Goal: Task Accomplishment & Management: Complete application form

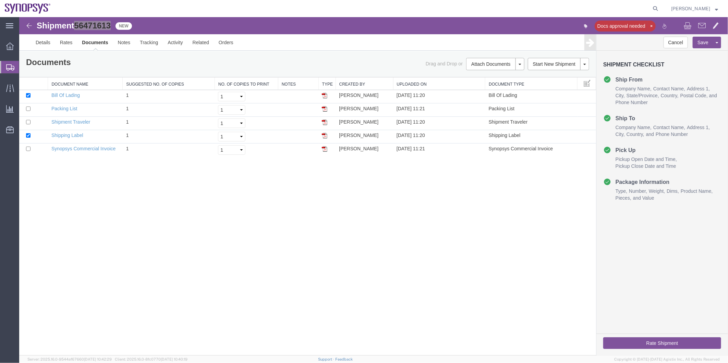
click at [0, 0] on span "Shipment Manager" at bounding box center [0, 0] width 0 height 0
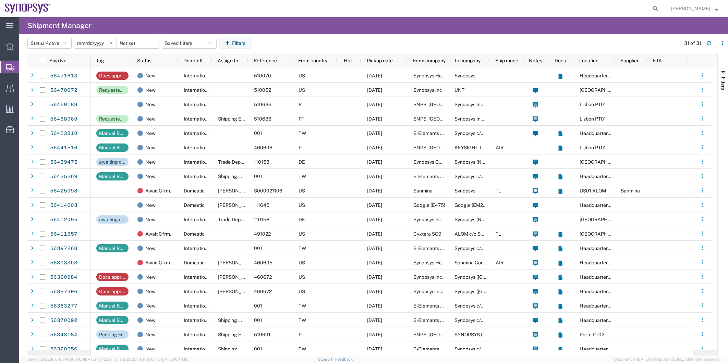
click at [0, 0] on span "Create Shipment" at bounding box center [0, 0] width 0 height 0
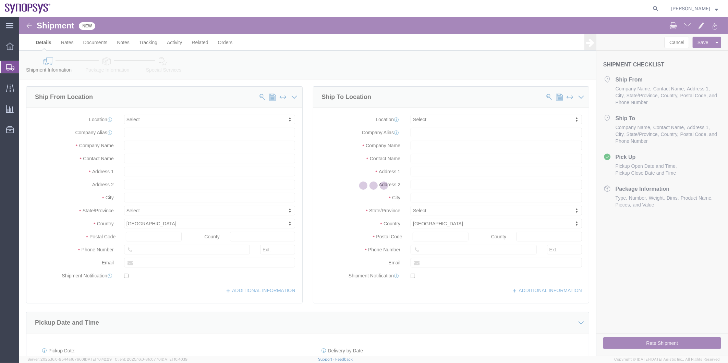
click at [155, 118] on div at bounding box center [373, 186] width 709 height 339
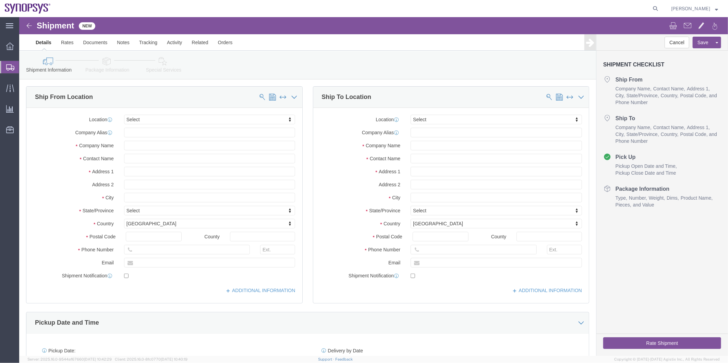
select select
type input "ussv"
select select "63204"
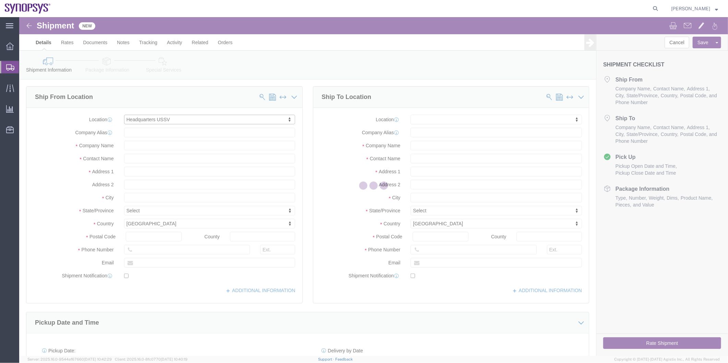
type input "[STREET_ADDRESS]"
type input "94085"
type input "6505845000"
type input "USSV"
type input "Synopsys Headquarters USSV"
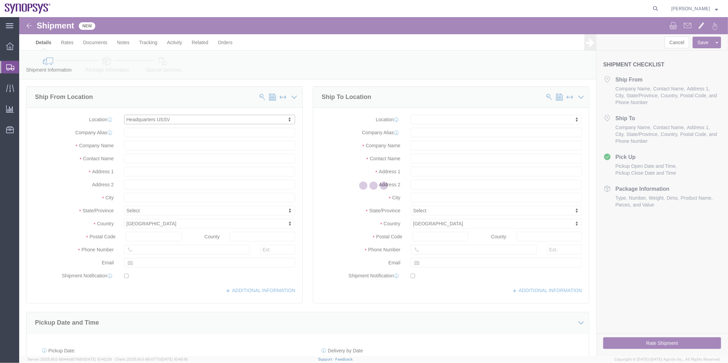
type input "Sunnyvale"
select select "CA"
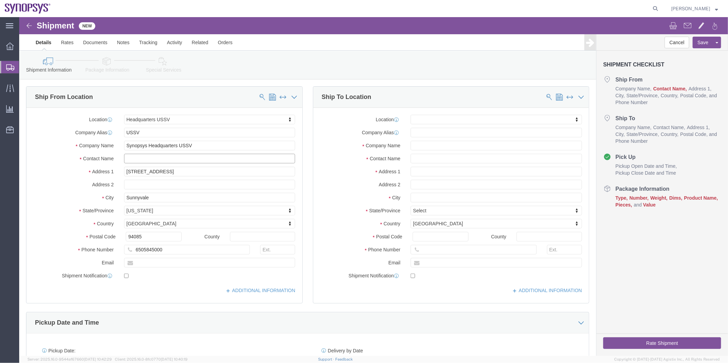
click input "text"
type input "Boba Mehic"
type input "us04"
select select "63193"
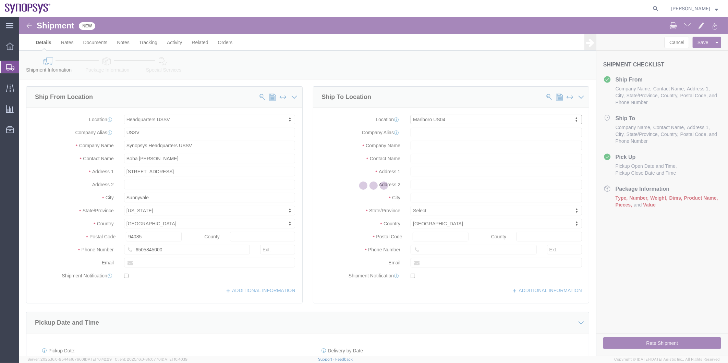
type input "11 Apex Drive"
type input "Suite 302B"
type input "01752"
type input "US04"
type input "Synopsys Inc"
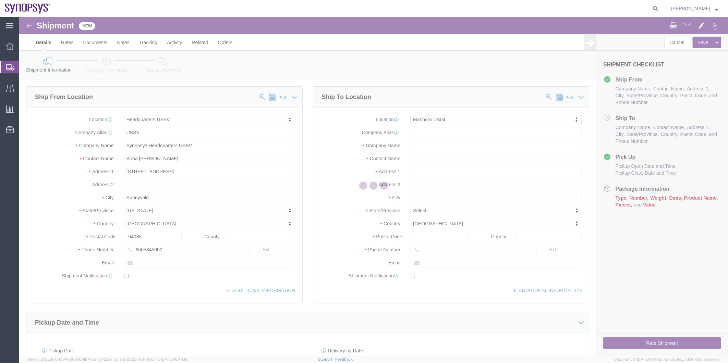
type input "Marlborough"
select select "MA"
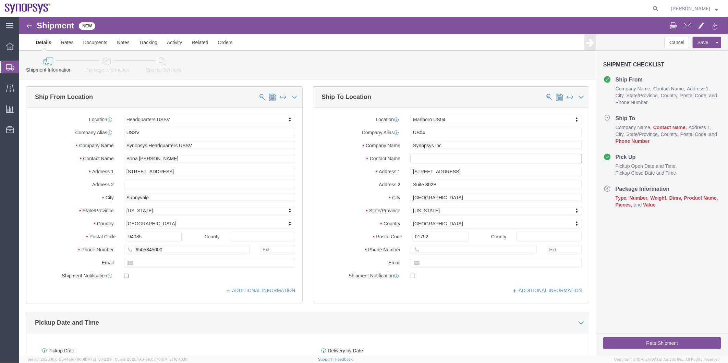
click input "text"
paste input "Melissa Baudanza"
type input "Melissa Baudanza"
click input "text"
paste input "650-584-4357"
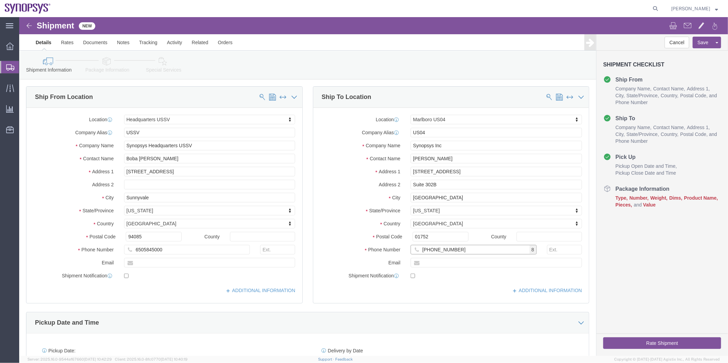
click input "650-584-4357"
click input "650584-4357"
type input "6505844357"
click icon
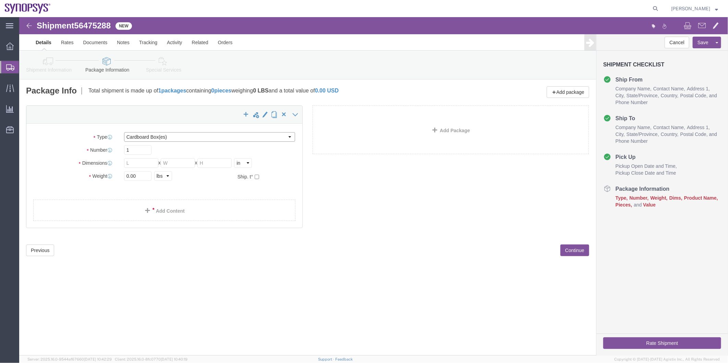
click select "Select Bale(s) Basket(s) Bolt(s) Bottle(s) Buckets Bulk Bundle(s) Can(s) Cardbo…"
select select "TUB"
click select "Select Bale(s) Basket(s) Bolt(s) Bottle(s) Buckets Bulk Bundle(s) Can(s) Cardbo…"
type input "38.00"
type input "6.00"
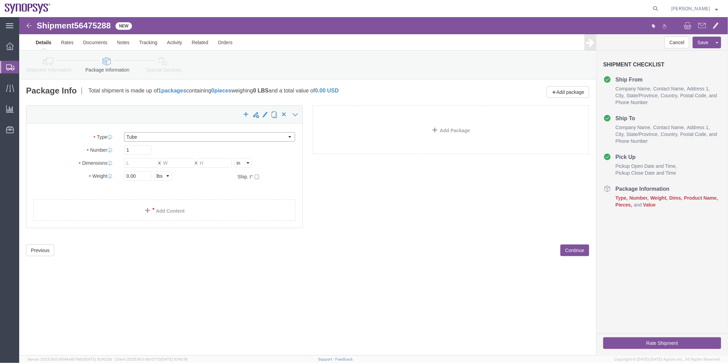
type input "6.00"
click div "Weight 0.00 Select kgs lbs Ship. t°"
type input "1"
click ul
click link "Add Content"
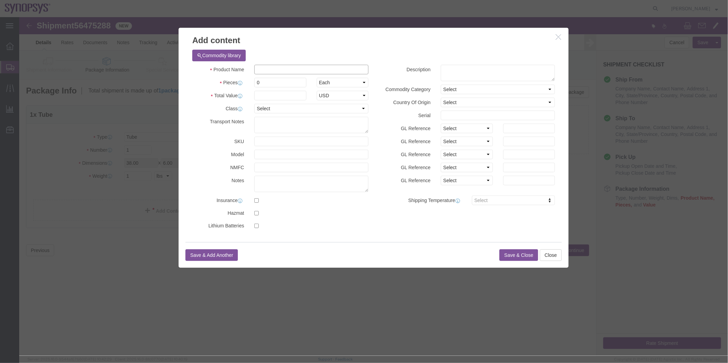
click input "text"
type input "poster"
drag, startPoint x: 248, startPoint y: 68, endPoint x: 233, endPoint y: 69, distance: 14.8
click div "0"
type input "2"
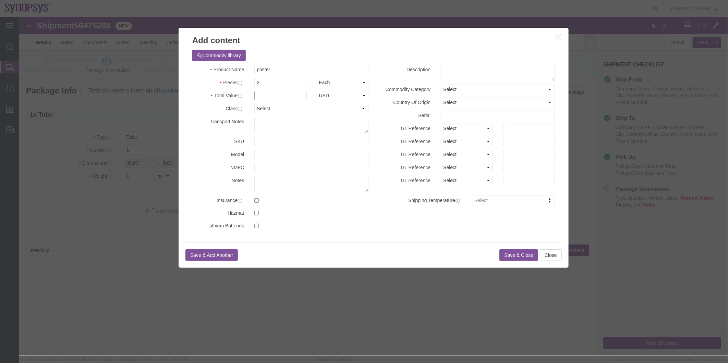
click input "text"
type input "50"
click textarea
type textarea "poster"
click button "Save & Close"
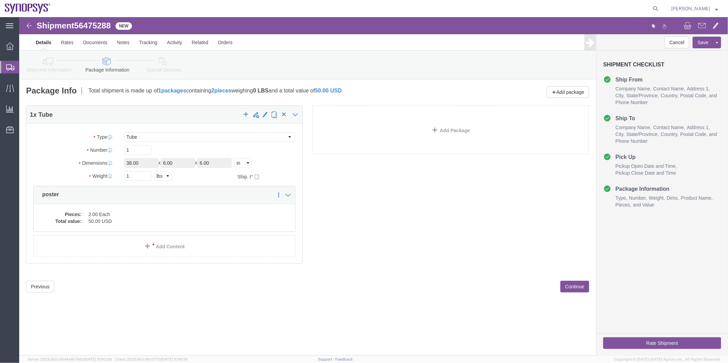
click icon
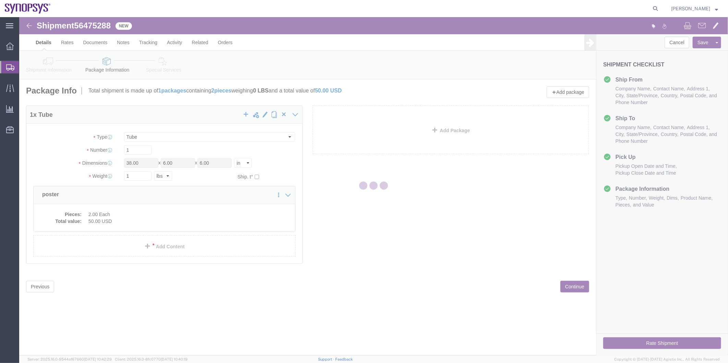
select select
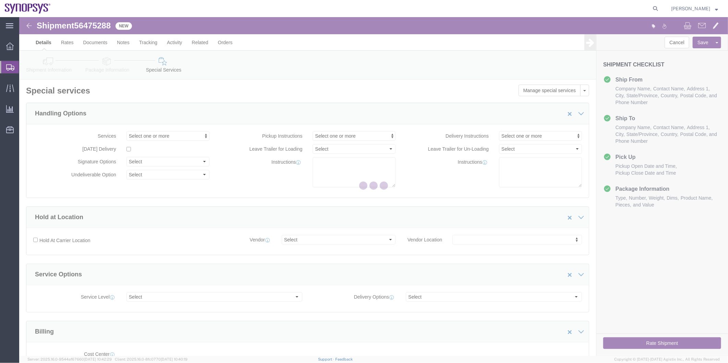
select select "COSTCENTER"
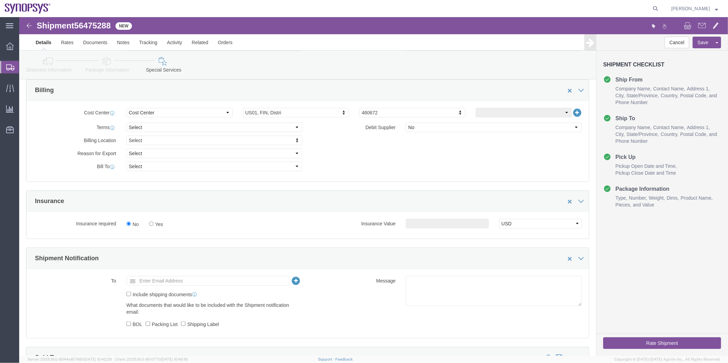
scroll to position [228, 0]
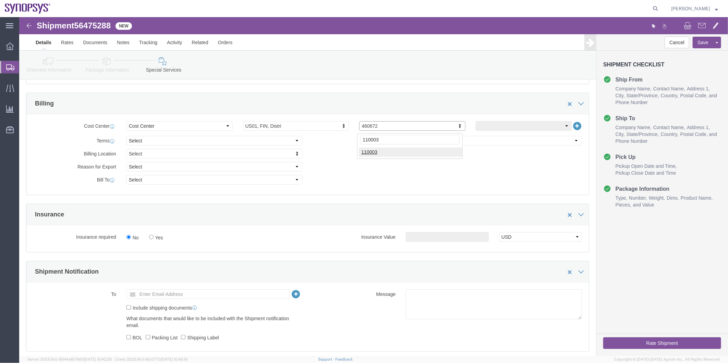
type input "110003"
click input "text"
paste input "smehic@synopsys.com"
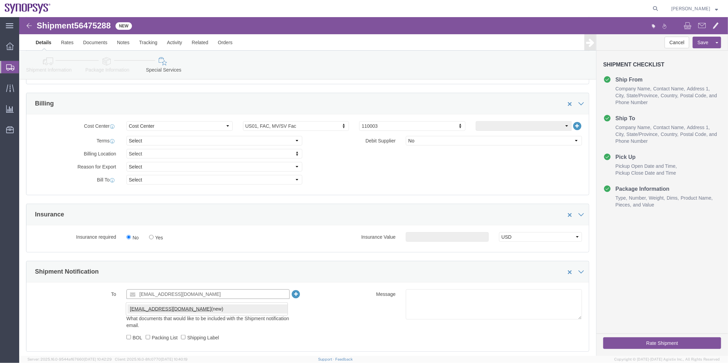
type input "smehic@synopsys.com"
click label "Include shipping documents"
click input "Include shipping documents"
checkbox input "true"
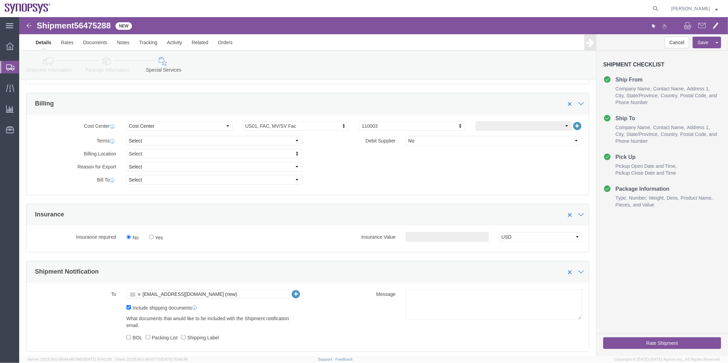
click div "What documents that would like to be included with the Shipment notification em…"
click label "BOL"
click input "BOL"
checkbox input "true"
drag, startPoint x: 129, startPoint y: 322, endPoint x: 143, endPoint y: 325, distance: 14.7
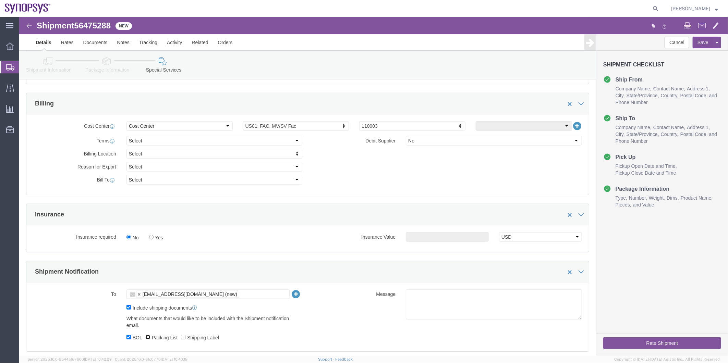
click input "Packing List"
checkbox input "true"
click input "Shipping Label"
checkbox input "true"
click textarea
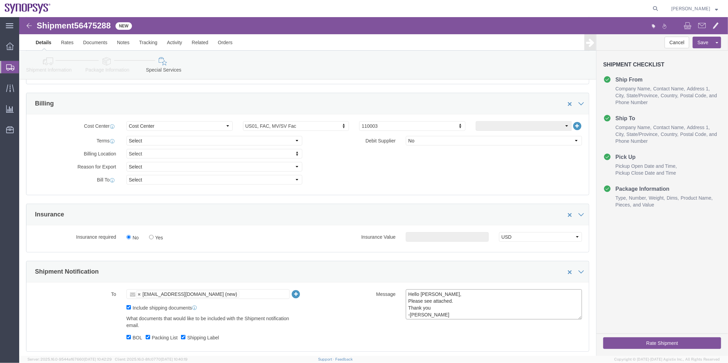
type textarea "Hello Boba, Please see attached. Thank you -Kaelen"
click button "Rate Shipment"
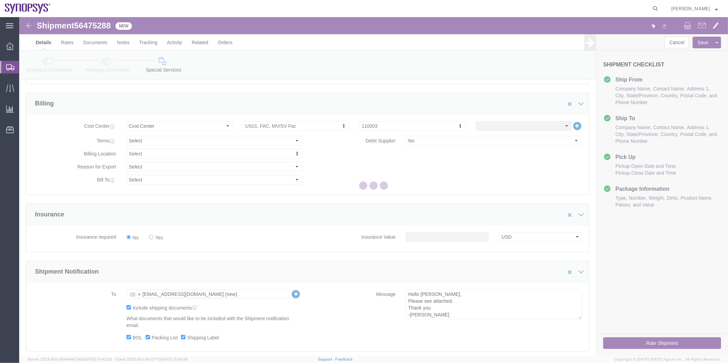
scroll to position [47, 0]
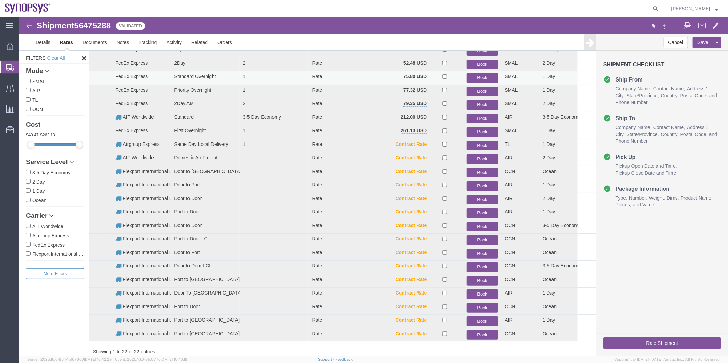
click at [470, 77] on button "Book" at bounding box center [481, 78] width 31 height 10
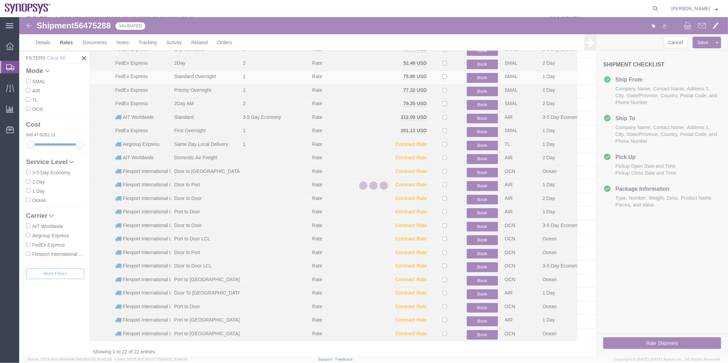
scroll to position [0, 0]
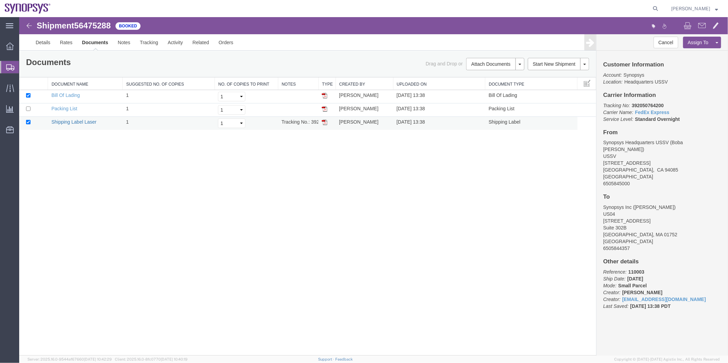
click at [86, 119] on link "Shipping Label Laser" at bounding box center [73, 121] width 45 height 5
click at [0, 0] on span "Shipment Manager" at bounding box center [0, 0] width 0 height 0
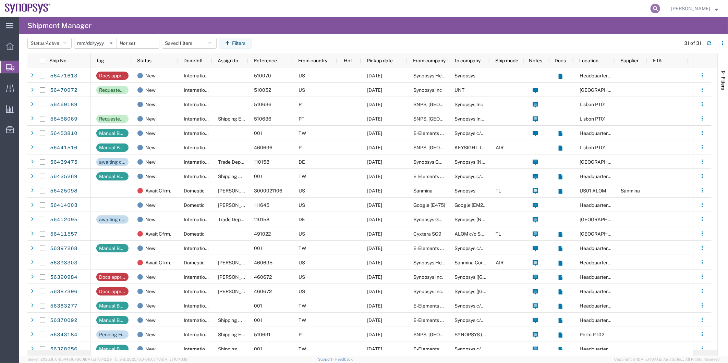
click at [655, 9] on icon at bounding box center [655, 9] width 10 height 10
click at [504, 11] on input "search" at bounding box center [546, 8] width 208 height 16
type input "56472630"
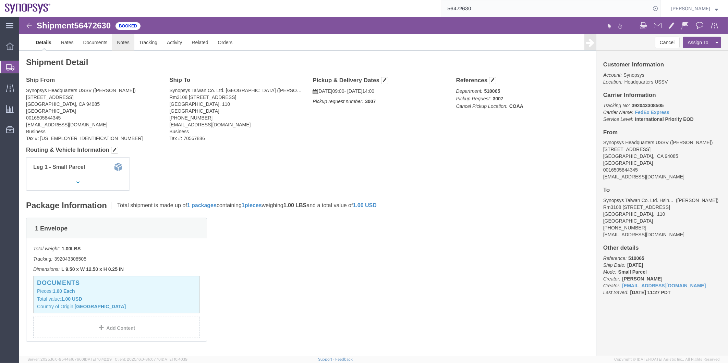
click link "Notes"
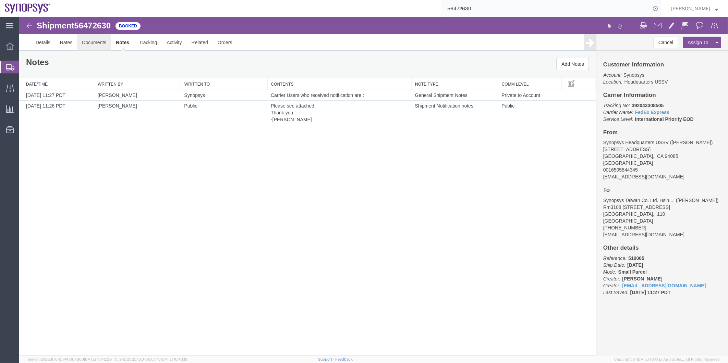
click at [88, 37] on link "Documents" at bounding box center [94, 42] width 34 height 16
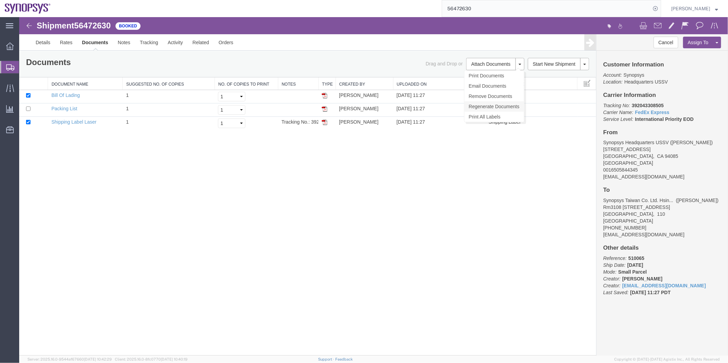
click at [497, 105] on link "Regenerate Documents" at bounding box center [494, 106] width 60 height 10
click at [42, 46] on link "Details" at bounding box center [43, 42] width 24 height 16
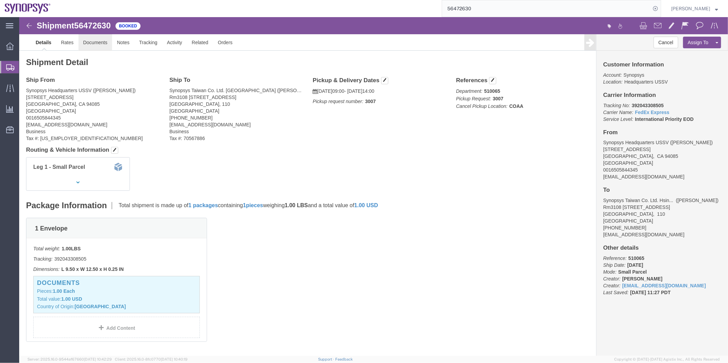
click link "Documents"
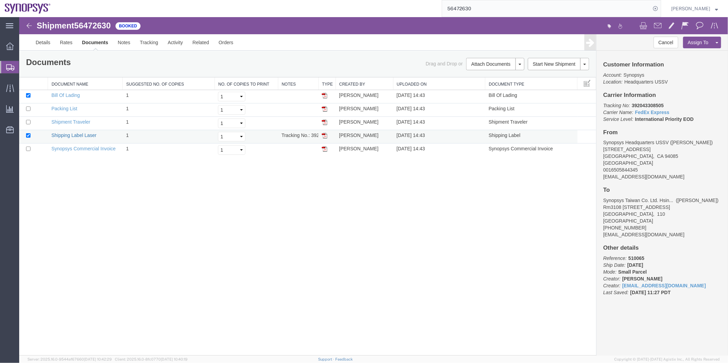
click at [76, 134] on link "Shipping Label Laser" at bounding box center [73, 134] width 45 height 5
click at [77, 149] on link "Synopsys Commercial Invoice" at bounding box center [83, 148] width 64 height 5
click at [63, 106] on link "Packing List" at bounding box center [64, 108] width 26 height 5
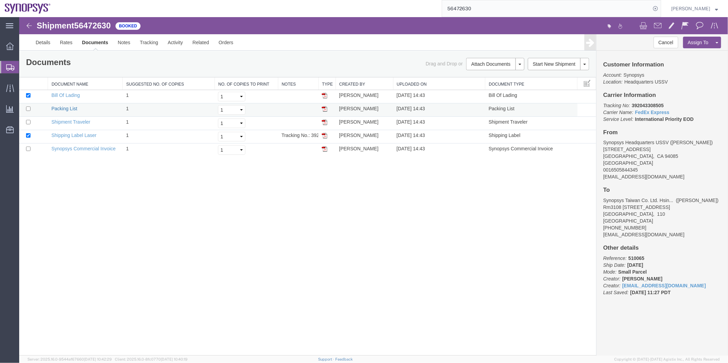
click at [63, 106] on link "Packing List" at bounding box center [64, 108] width 26 height 5
click at [0, 0] on span "Shipment Manager" at bounding box center [0, 0] width 0 height 0
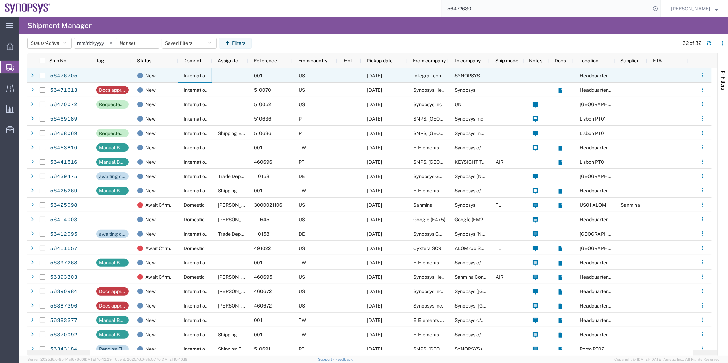
click at [207, 73] on span "International" at bounding box center [198, 75] width 28 height 5
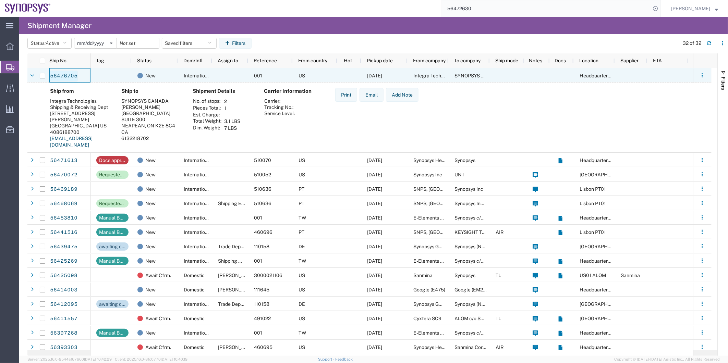
click at [66, 73] on link "56476705" at bounding box center [64, 76] width 28 height 11
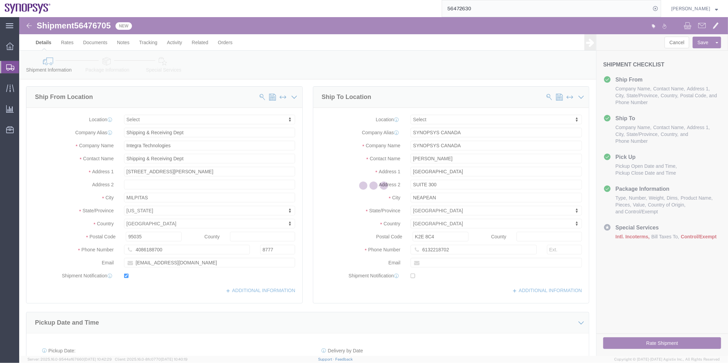
select select
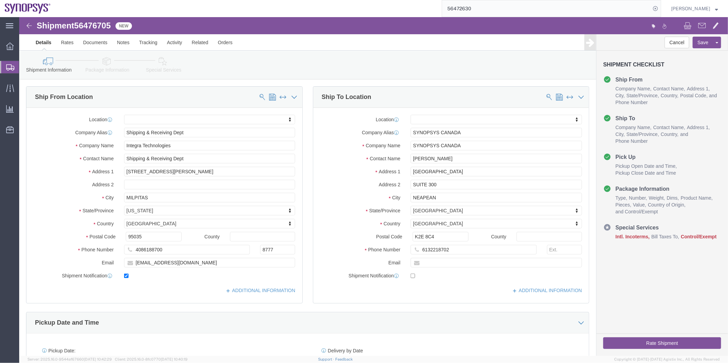
click icon
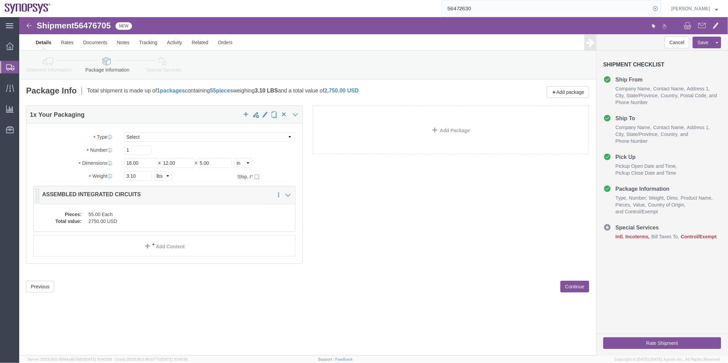
click dd "2750.00 USD"
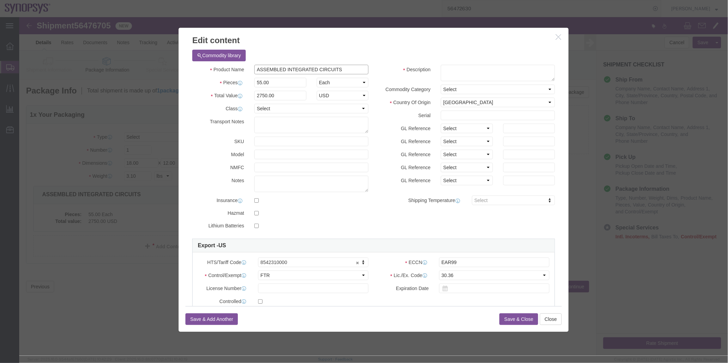
drag, startPoint x: 250, startPoint y: 54, endPoint x: 187, endPoint y: 54, distance: 63.4
click div "Product Name ASSEMBLED INTEGRATED CIRCUITS"
click textarea
paste textarea "ASSEMBLED INTEGRATED CIRCUITS"
type textarea "ASSEMBLED INTEGRATED CIRCUITS"
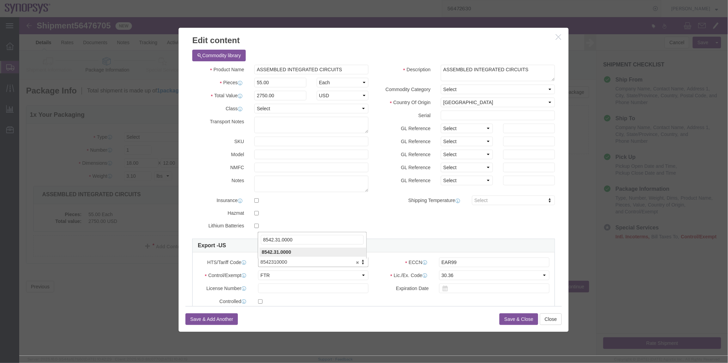
type input "8542.31.0000"
click button "Save & Close"
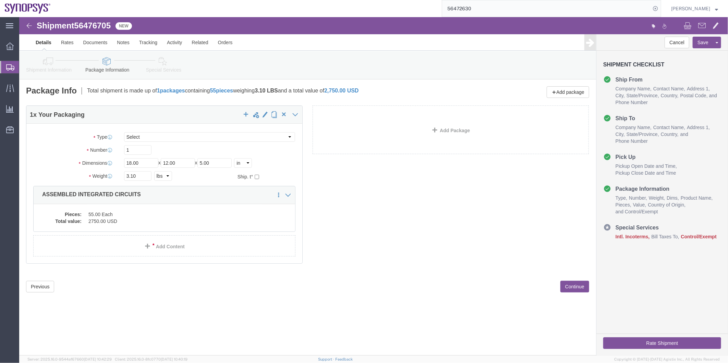
click icon
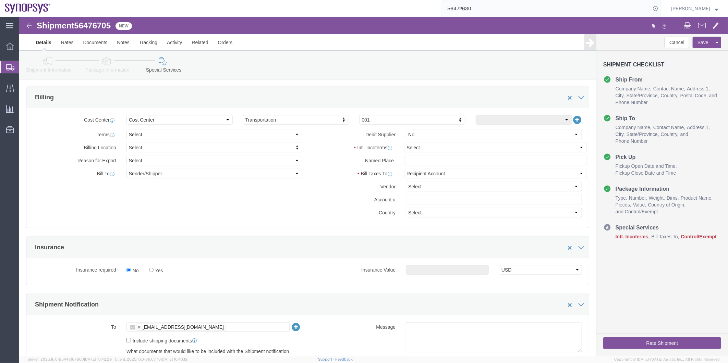
scroll to position [266, 0]
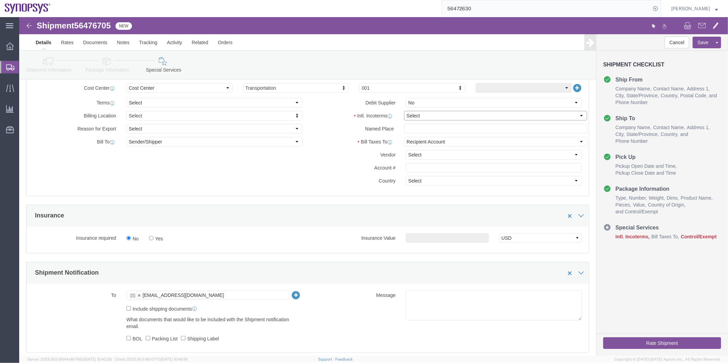
click select "Select Carriage Insurance Paid Carriage Paid To Cost and Freight Cost Insurance…"
select select "DAP"
click select "Select Carriage Insurance Paid Carriage Paid To Cost and Freight Cost Insurance…"
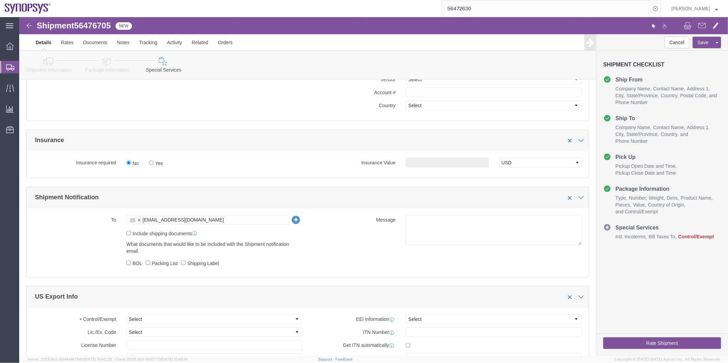
scroll to position [343, 0]
click label "Include shipping documents"
click input "Include shipping documents"
checkbox input "true"
click label "BOL"
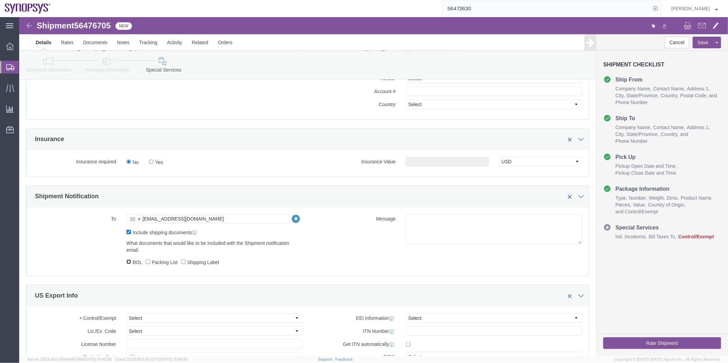
click input "BOL"
checkbox input "true"
click label "Packing List"
click input "Packing List"
checkbox input "true"
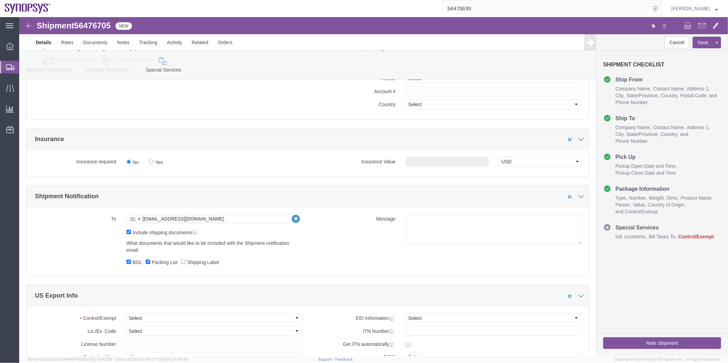
click label "Shipping Label"
click input "Shipping Label"
checkbox input "true"
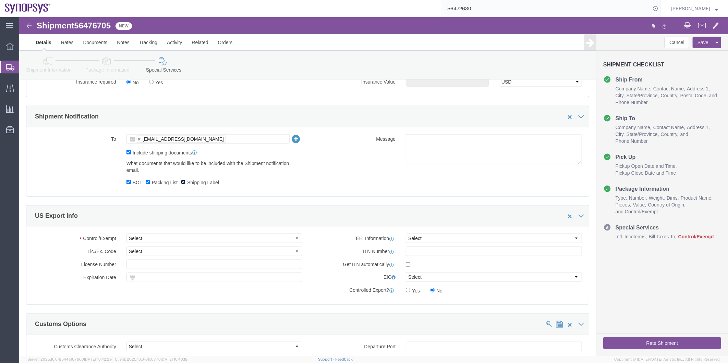
scroll to position [457, 0]
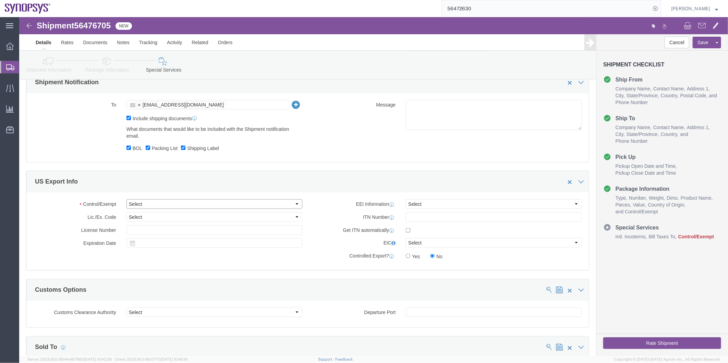
click select "Select ATF BIS DEA EPA FDA FTR ITAR OFAC Other (OPA)"
select select "FTR"
click select "Select ATF BIS DEA EPA FDA FTR ITAR OFAC Other (OPA)"
click select "Select 30.2(d)(2) 30.36 30.37(a) 30.37(f) 30.37(g) 30.37(h) 30.37(i) 30.37(j) 3…"
select select "30.36"
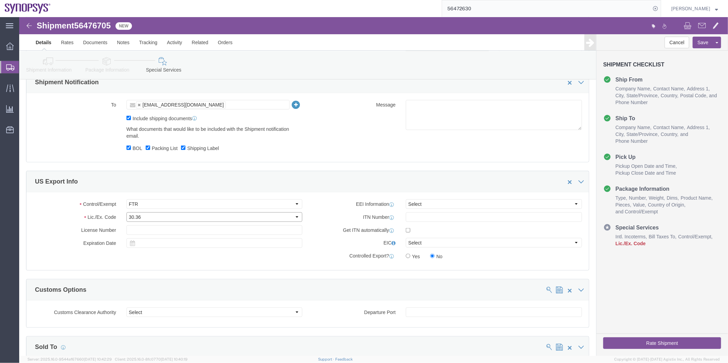
click select "Select 30.2(d)(2) 30.36 30.37(a) 30.37(f) 30.37(g) 30.37(h) 30.37(i) 30.37(j) 3…"
click select "Select AES-Direct EEI Carrier File EEI EEI Exempt"
select select "EXEM"
click select "Select AES-Direct EEI Carrier File EEI EEI Exempt"
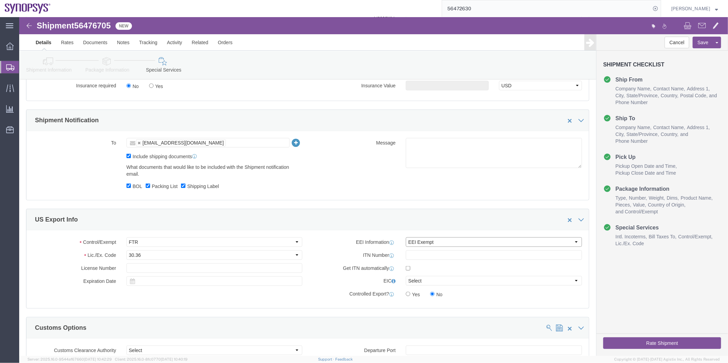
scroll to position [343, 0]
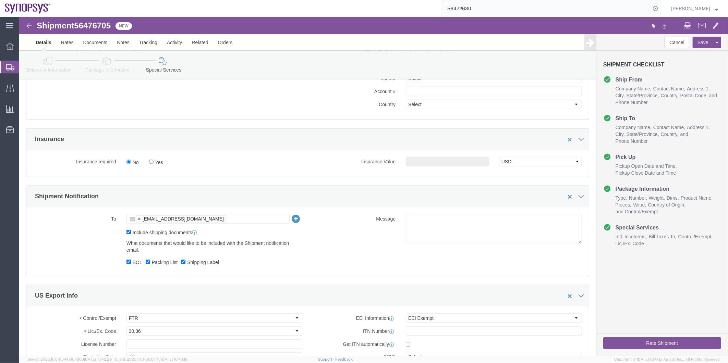
click ul "[EMAIL_ADDRESS][DOMAIN_NAME]"
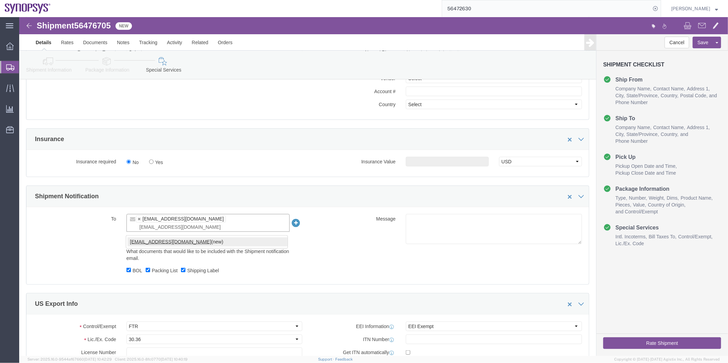
type input "[EMAIL_ADDRESS][DOMAIN_NAME]"
type input "[EMAIL_ADDRESS][DOMAIN_NAME],[EMAIL_ADDRESS][DOMAIN_NAME]"
click label "BOL"
click input "BOL"
checkbox input "false"
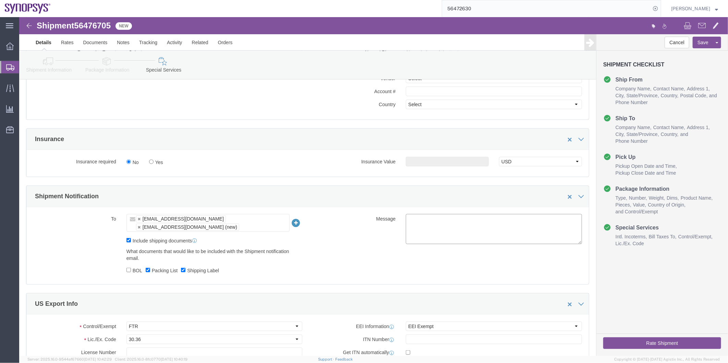
click textarea
type textarea "Please see attached. -[GEOGRAPHIC_DATA]"
click button "Rate Shipment"
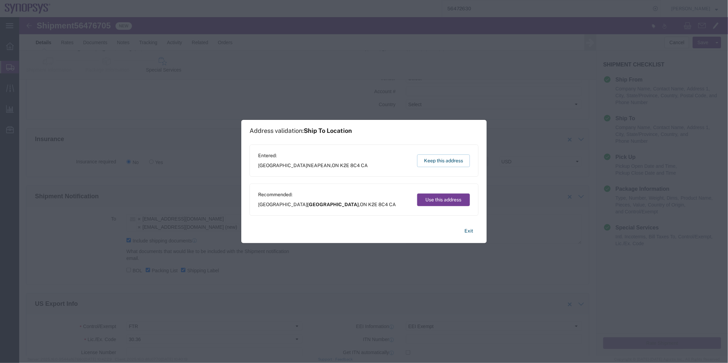
click at [447, 204] on button "Use this address" at bounding box center [443, 200] width 53 height 13
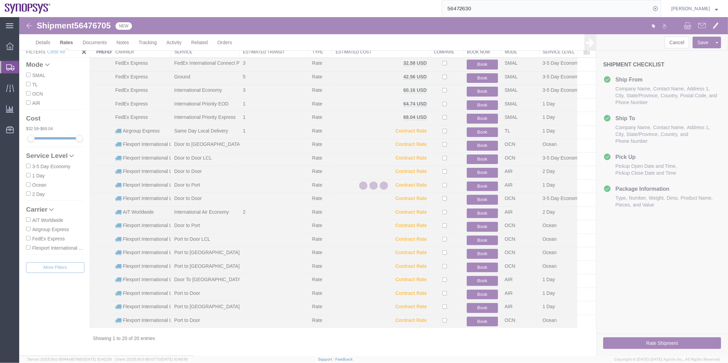
scroll to position [21, 0]
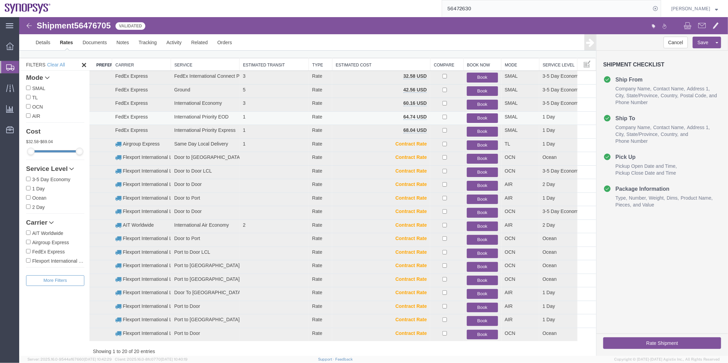
click at [483, 116] on button "Book" at bounding box center [481, 118] width 31 height 10
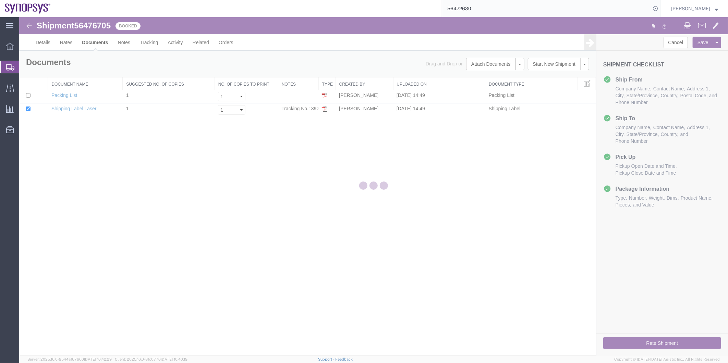
scroll to position [0, 0]
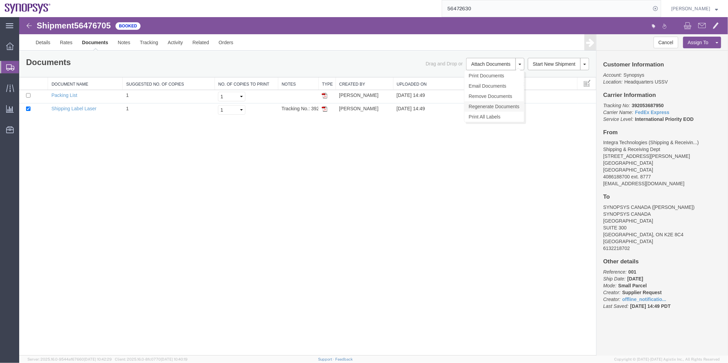
click at [496, 104] on link "Regenerate Documents" at bounding box center [494, 106] width 60 height 10
click at [44, 42] on link "Details" at bounding box center [43, 42] width 24 height 16
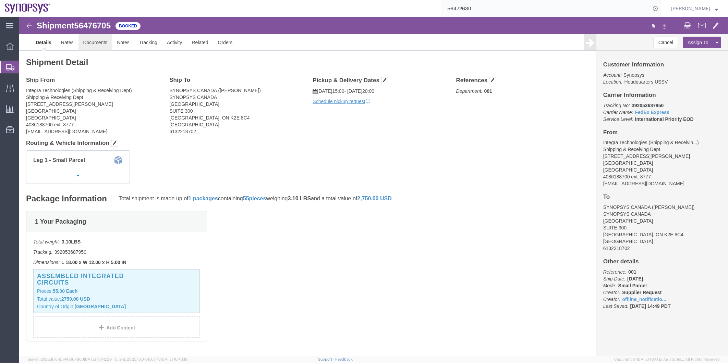
drag, startPoint x: 99, startPoint y: 42, endPoint x: 80, endPoint y: 25, distance: 25.7
click link "Documents"
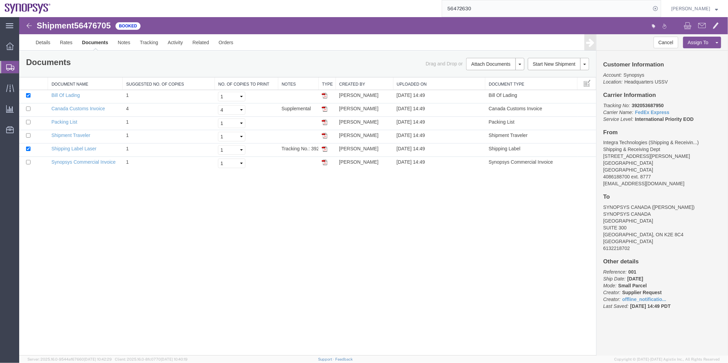
click at [97, 27] on span "56476705" at bounding box center [92, 25] width 37 height 9
copy span "56476705"
click at [79, 150] on link "Shipping Label Laser" at bounding box center [73, 148] width 45 height 5
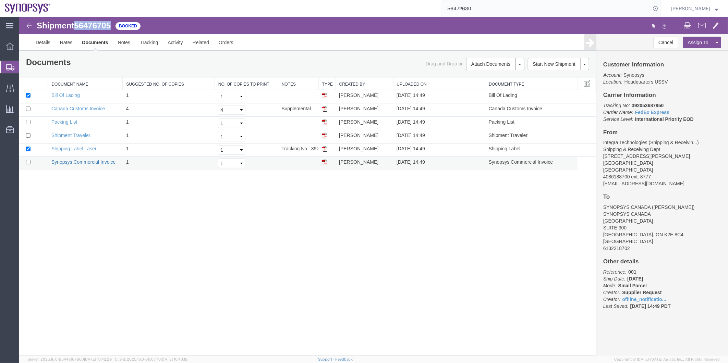
click at [80, 159] on link "Synopsys Commercial Invoice" at bounding box center [83, 161] width 64 height 5
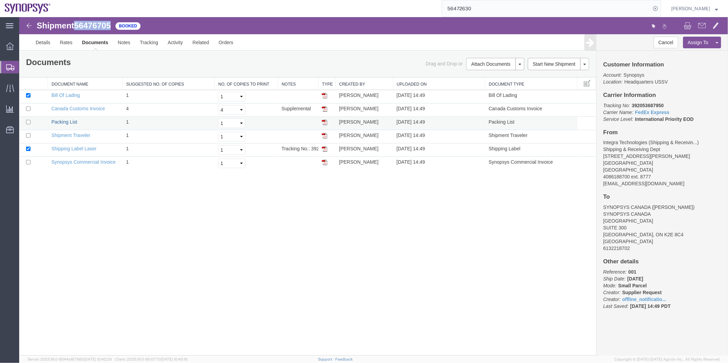
drag, startPoint x: 74, startPoint y: 120, endPoint x: 82, endPoint y: 117, distance: 8.6
click at [74, 120] on link "Packing List" at bounding box center [64, 121] width 26 height 5
click at [0, 0] on span "Shipment Manager" at bounding box center [0, 0] width 0 height 0
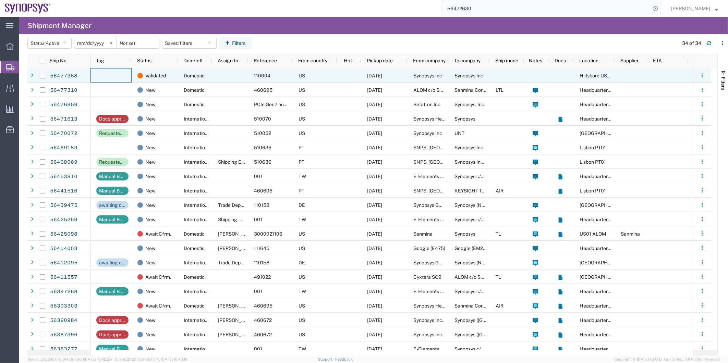
click at [123, 78] on div at bounding box center [110, 75] width 41 height 14
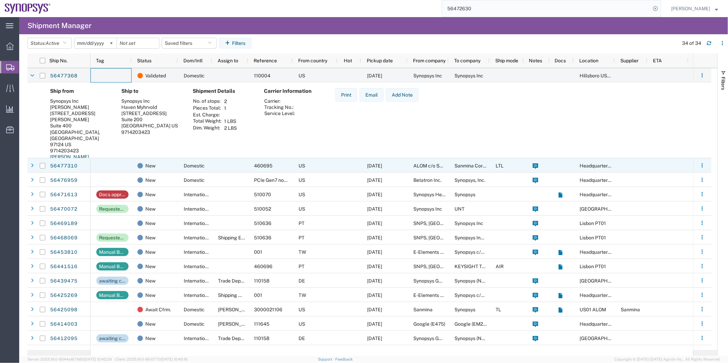
click at [135, 168] on div "New" at bounding box center [155, 165] width 46 height 14
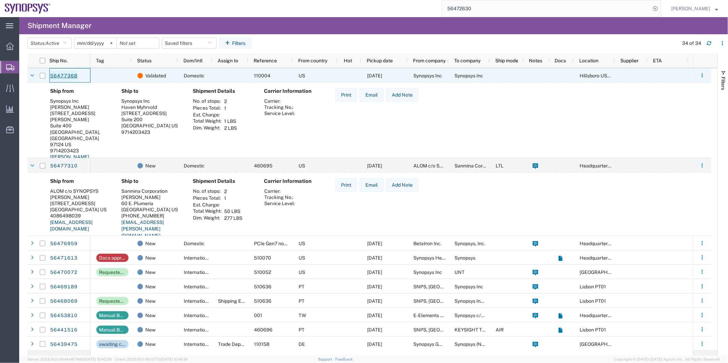
click at [63, 76] on link "56477368" at bounding box center [64, 76] width 28 height 11
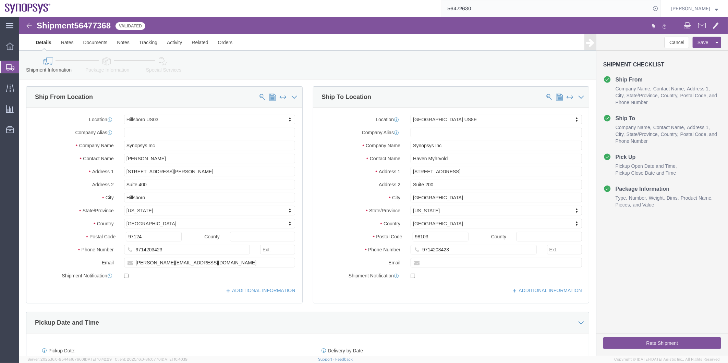
select select "63190"
select select "63203"
click icon
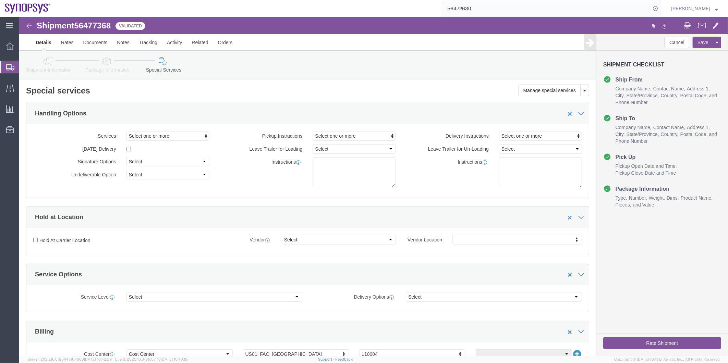
click icon
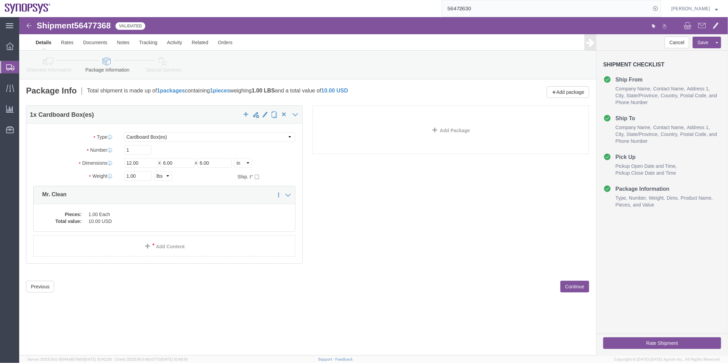
click icon
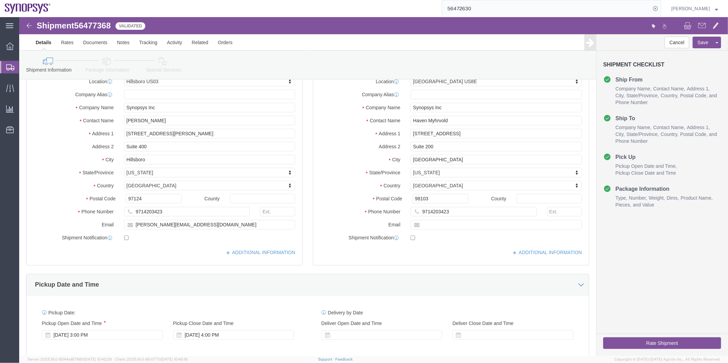
scroll to position [190, 0]
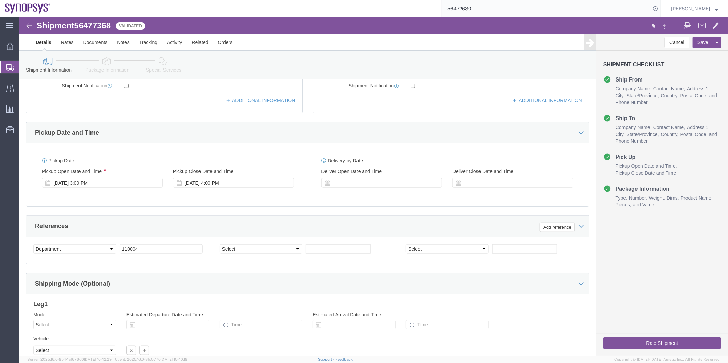
click icon
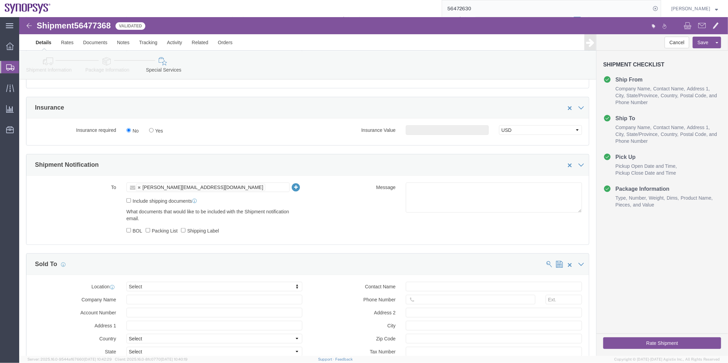
scroll to position [343, 0]
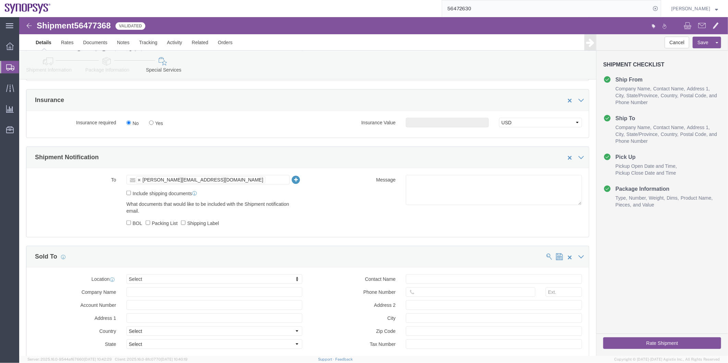
click label "Include shipping documents"
click input "Include shipping documents"
checkbox input "true"
click input "BOL"
checkbox input "true"
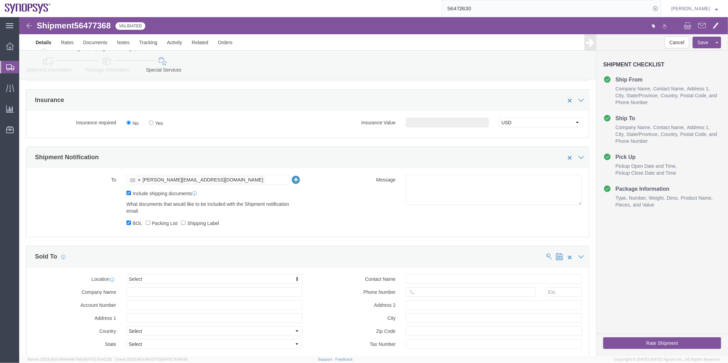
click label "Packing List"
click input "Packing List"
checkbox input "true"
click label "Shipping Label"
click input "Shipping Label"
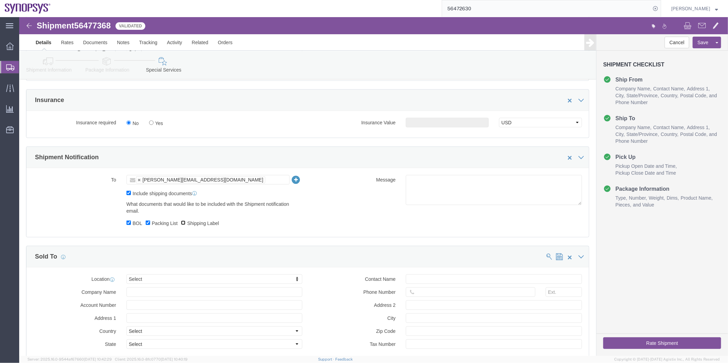
checkbox input "true"
click icon
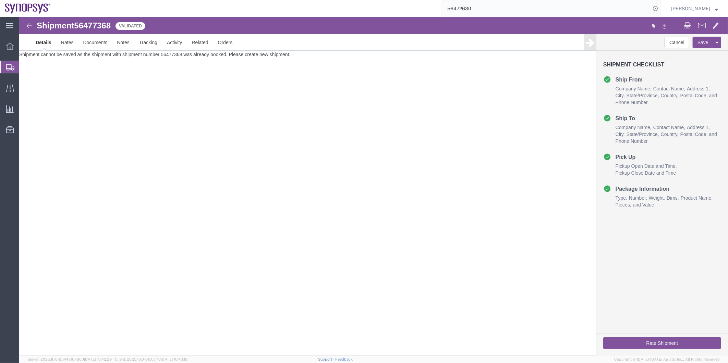
click at [0, 0] on span "Shipment Manager" at bounding box center [0, 0] width 0 height 0
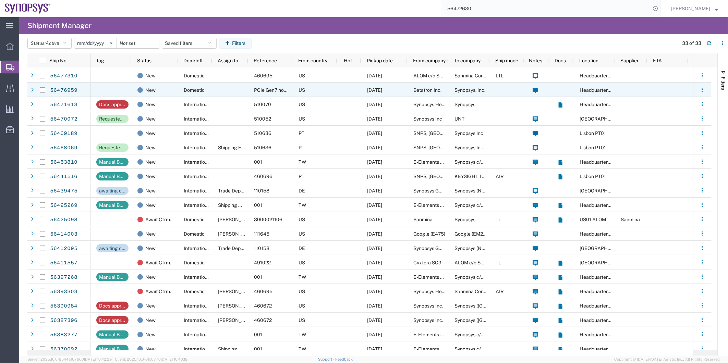
click at [222, 86] on div at bounding box center [230, 90] width 36 height 14
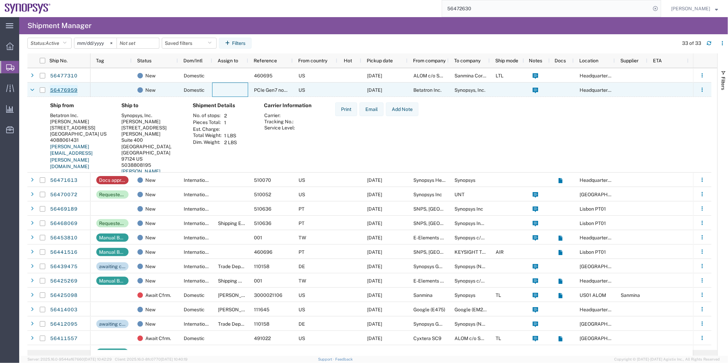
click at [70, 89] on link "56476959" at bounding box center [64, 90] width 28 height 11
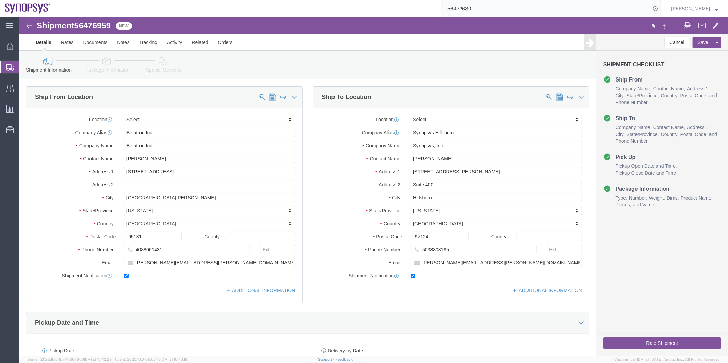
select select
click icon
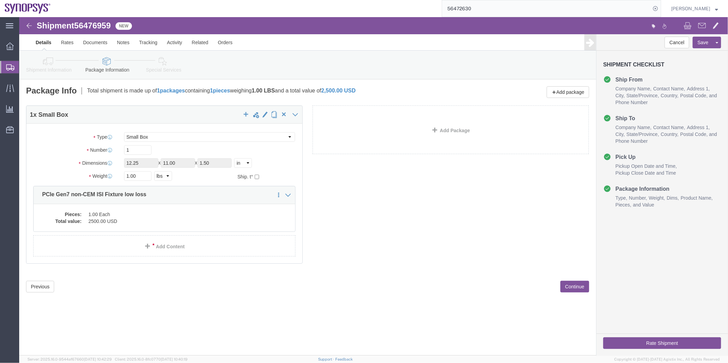
click icon
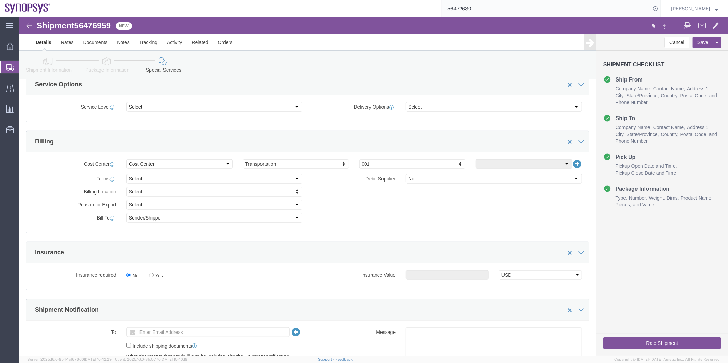
scroll to position [343, 0]
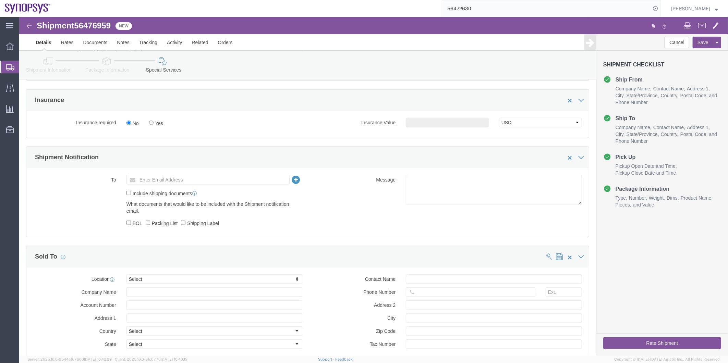
click icon
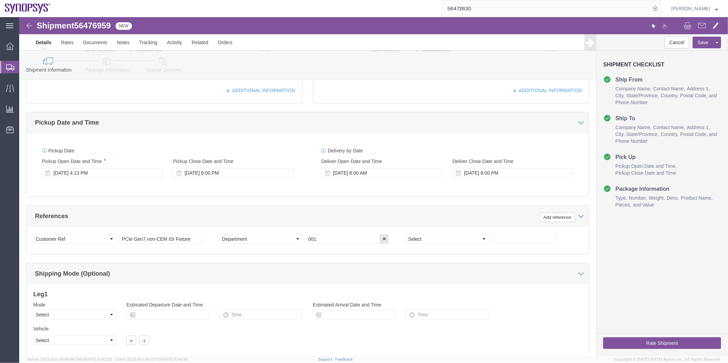
scroll to position [138, 0]
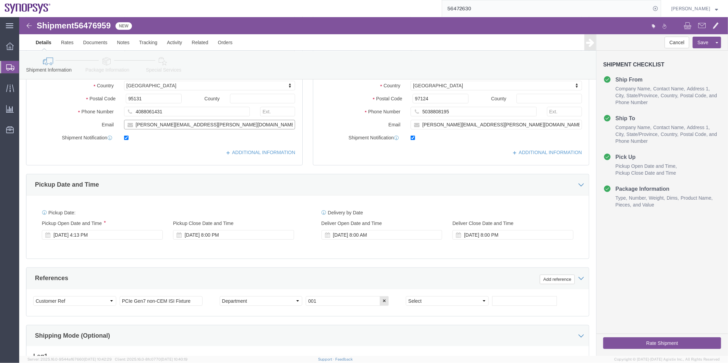
drag, startPoint x: 187, startPoint y: 104, endPoint x: 84, endPoint y: 103, distance: 103.8
click div "Email [PERSON_NAME][EMAIL_ADDRESS][PERSON_NAME][DOMAIN_NAME]"
click icon
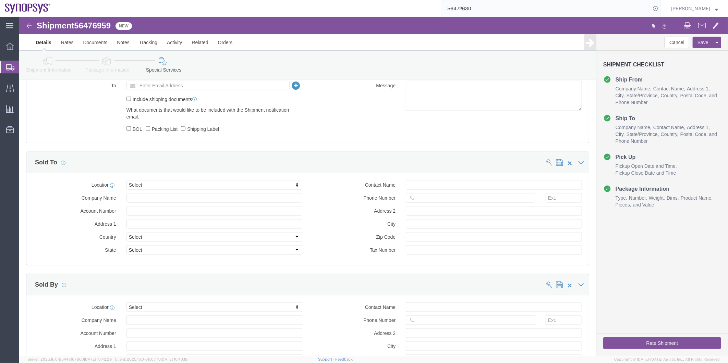
scroll to position [367, 0]
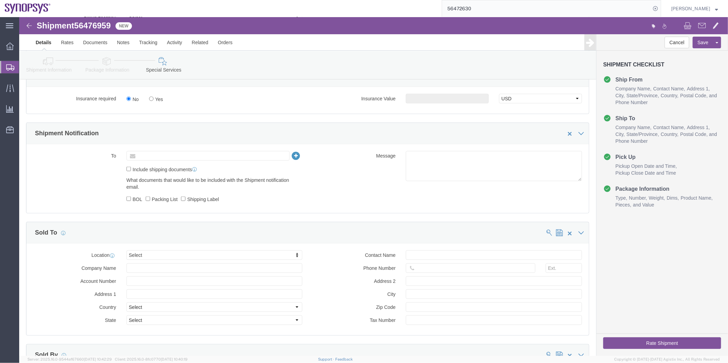
click input "text"
paste input "[PERSON_NAME][EMAIL_ADDRESS][PERSON_NAME][DOMAIN_NAME]"
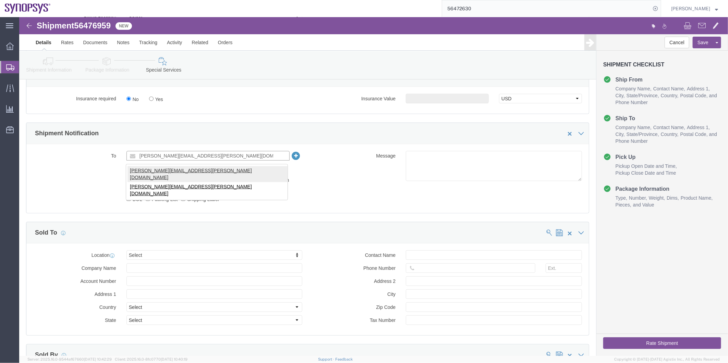
type input "[PERSON_NAME][EMAIL_ADDRESS][PERSON_NAME][DOMAIN_NAME]"
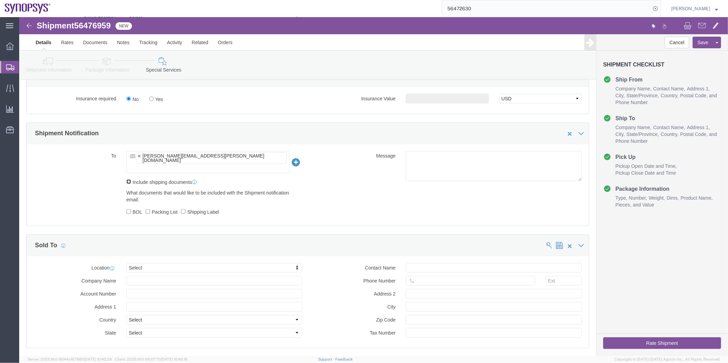
click input "Include shipping documents"
checkbox input "true"
click input "BOL"
checkbox input "true"
click input "Packing List"
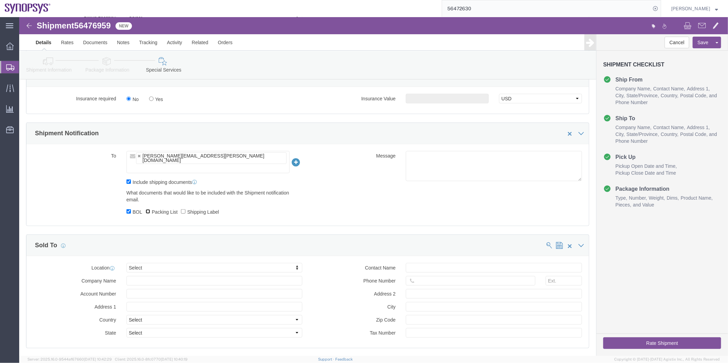
checkbox input "true"
click label "Shipping Label"
click input "Shipping Label"
checkbox input "true"
click textarea
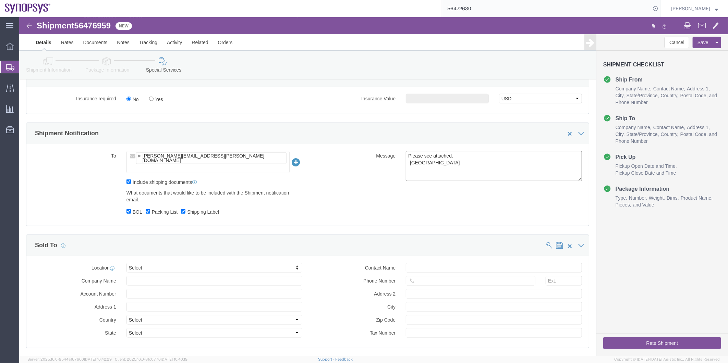
type textarea "Please see attached. -[GEOGRAPHIC_DATA]"
click button "Rate Shipment"
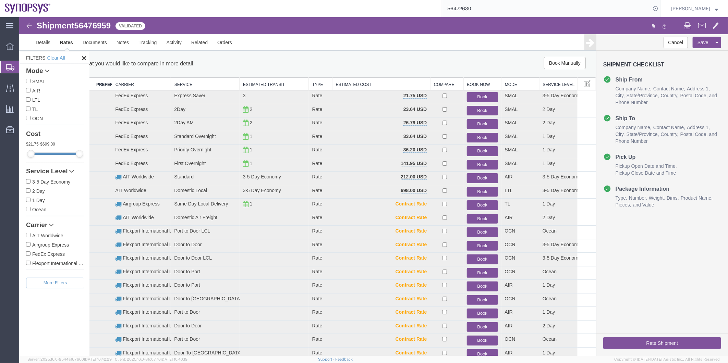
scroll to position [0, 0]
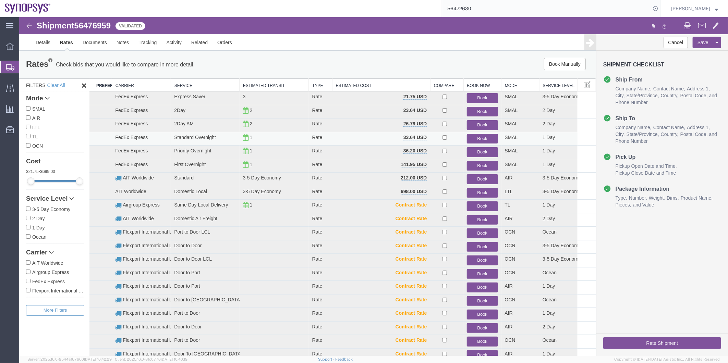
click at [484, 138] on button "Book" at bounding box center [481, 139] width 31 height 10
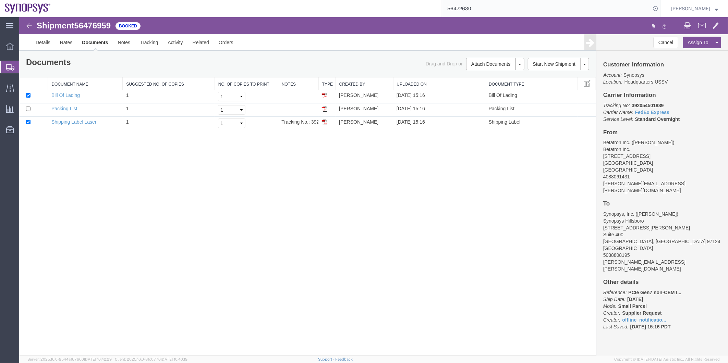
click at [0, 0] on span "Shipment Manager" at bounding box center [0, 0] width 0 height 0
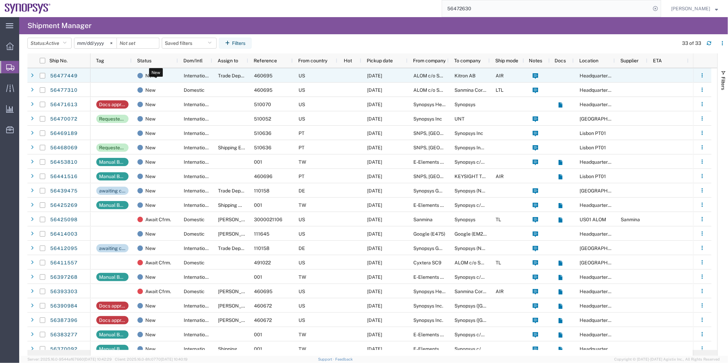
click at [163, 76] on div "New" at bounding box center [155, 76] width 37 height 14
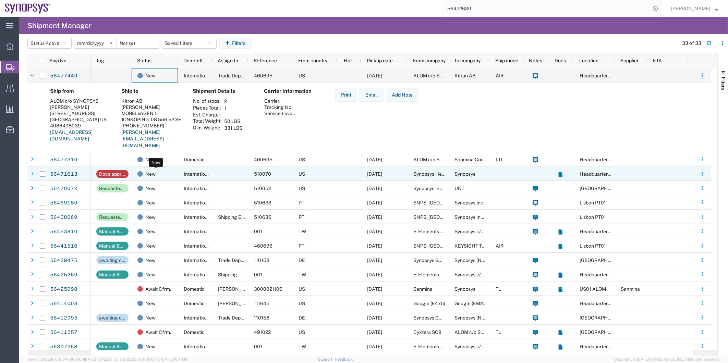
click at [163, 168] on div "New" at bounding box center [155, 174] width 37 height 14
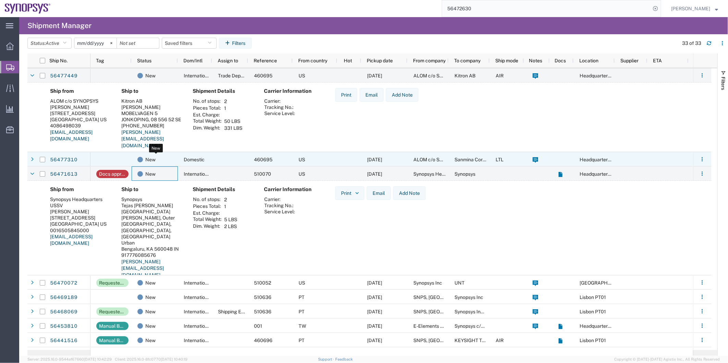
click at [168, 159] on div "New" at bounding box center [155, 160] width 37 height 14
